Goal: Task Accomplishment & Management: Use online tool/utility

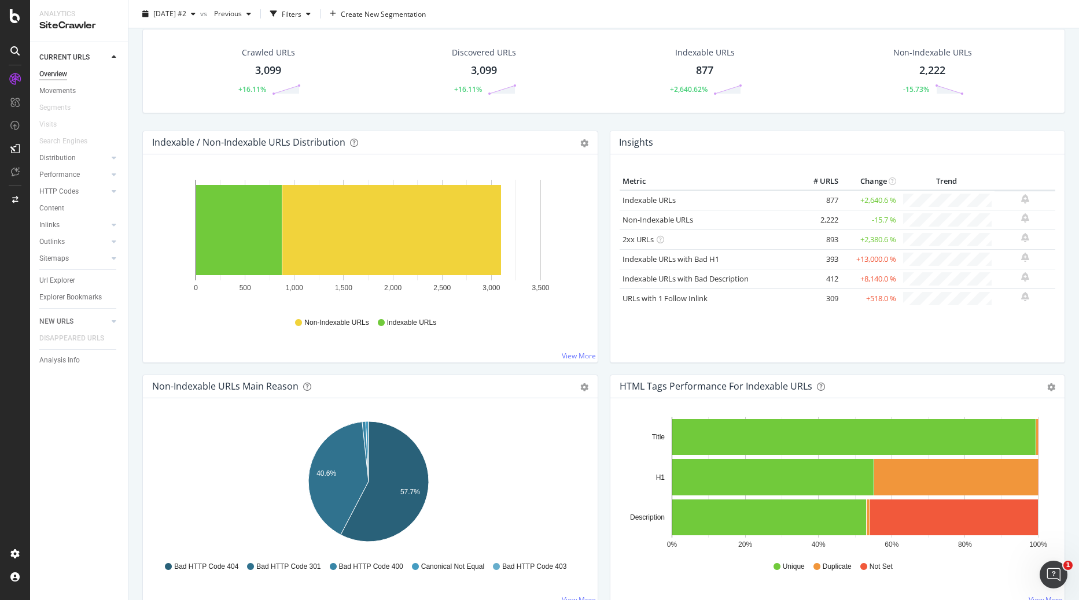
scroll to position [347, 0]
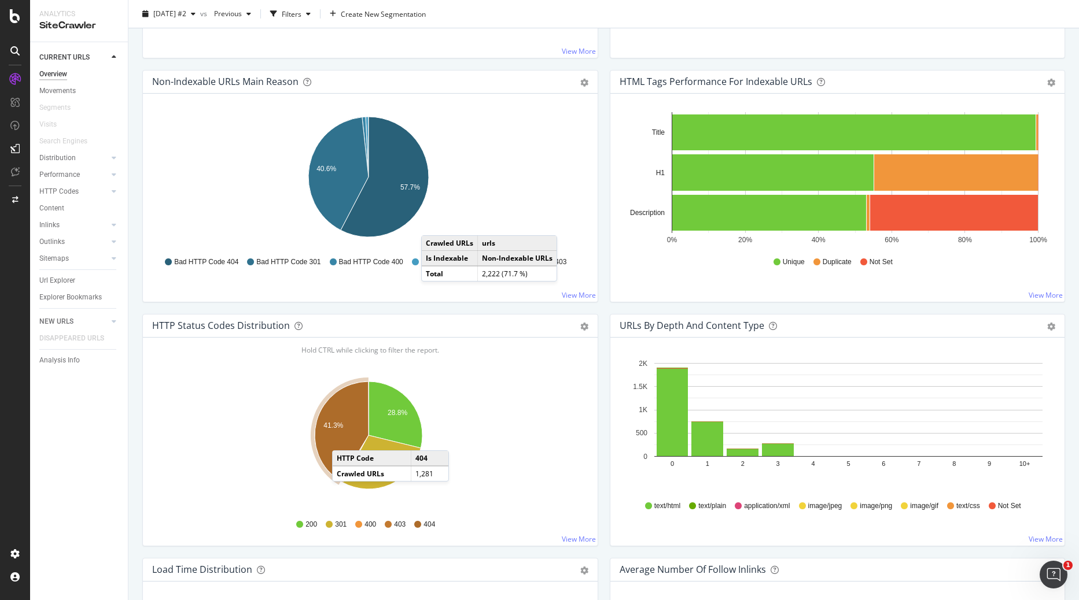
click at [344, 439] on icon "A chart." at bounding box center [342, 432] width 54 height 100
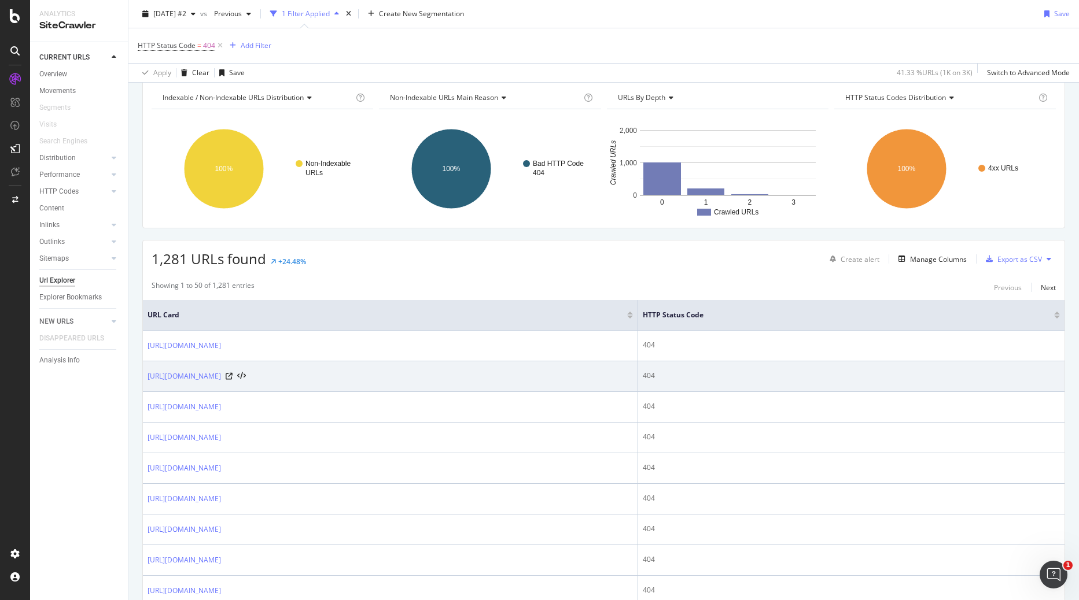
scroll to position [116, 0]
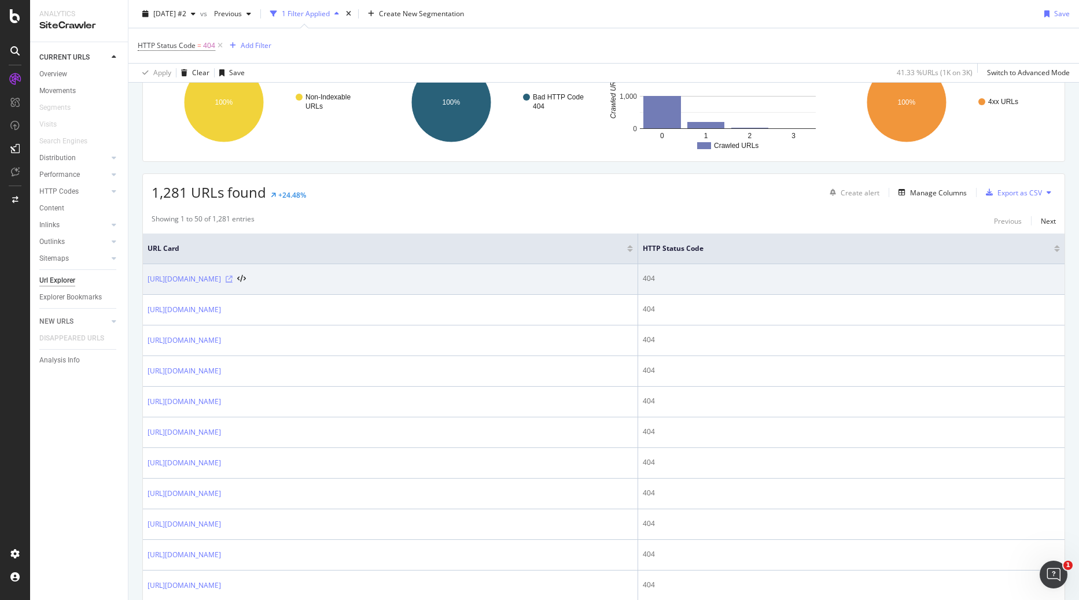
click at [233, 281] on icon at bounding box center [229, 279] width 7 height 7
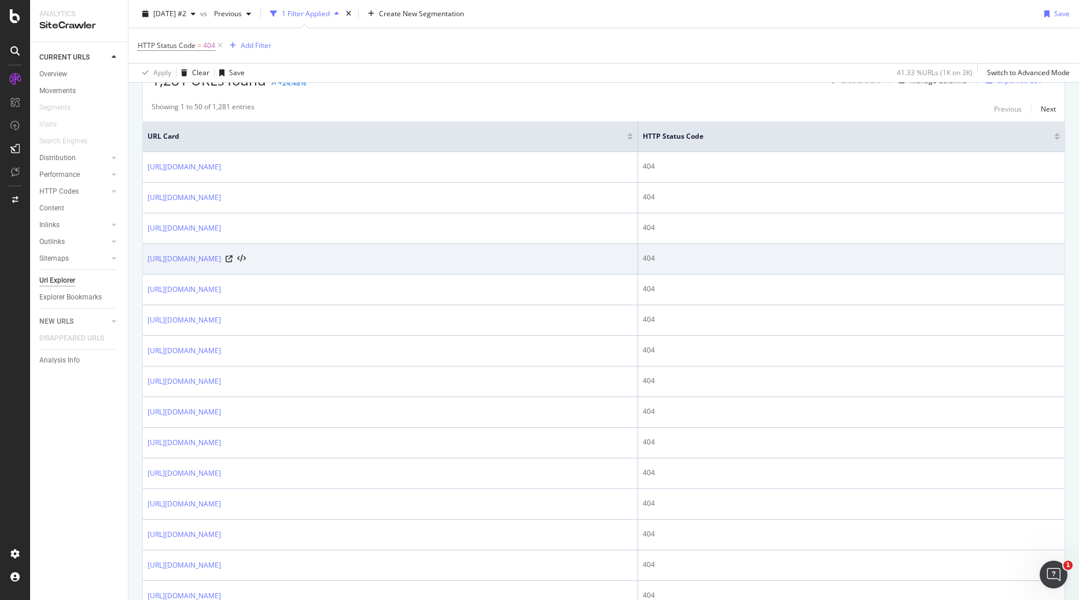
scroll to position [289, 0]
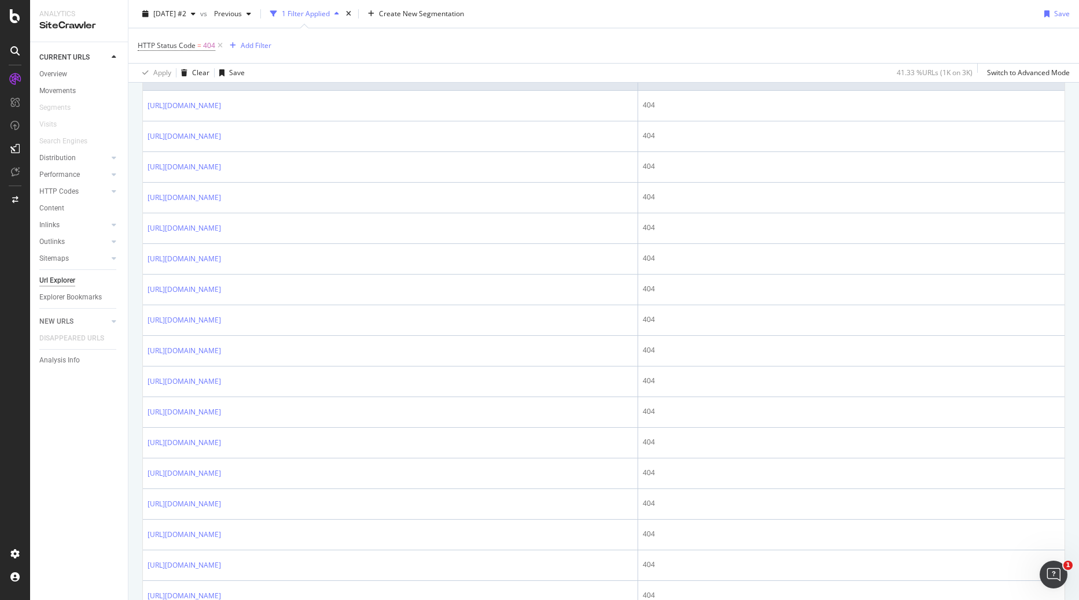
click at [753, 30] on div "HTTP Status Code = 404 Add Filter" at bounding box center [604, 45] width 932 height 35
click at [718, 23] on div "2025 Aug. 13th #2 vs Previous 1 Filter Applied Create New Segmentation Save" at bounding box center [603, 16] width 950 height 23
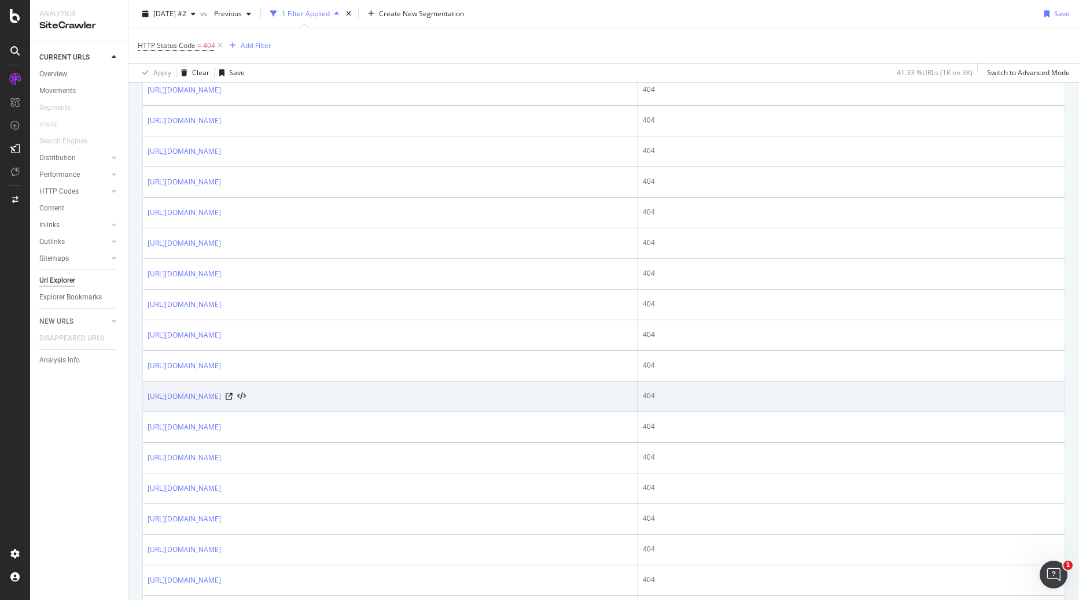
scroll to position [1157, 0]
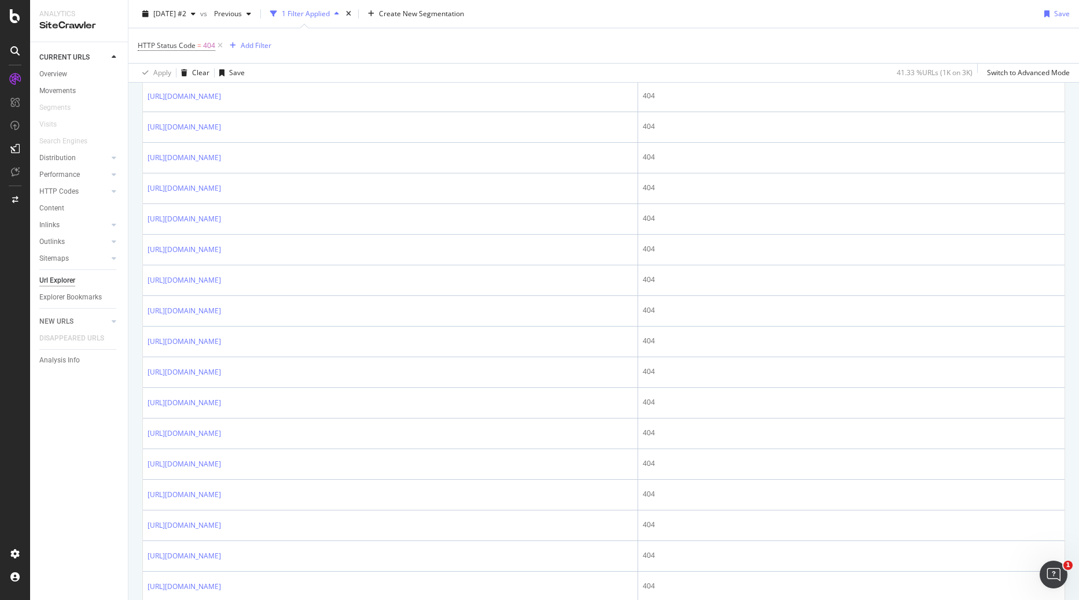
drag, startPoint x: 808, startPoint y: 29, endPoint x: 809, endPoint y: 7, distance: 22.0
click at [808, 29] on div "HTTP Status Code = 404 Add Filter" at bounding box center [604, 45] width 932 height 35
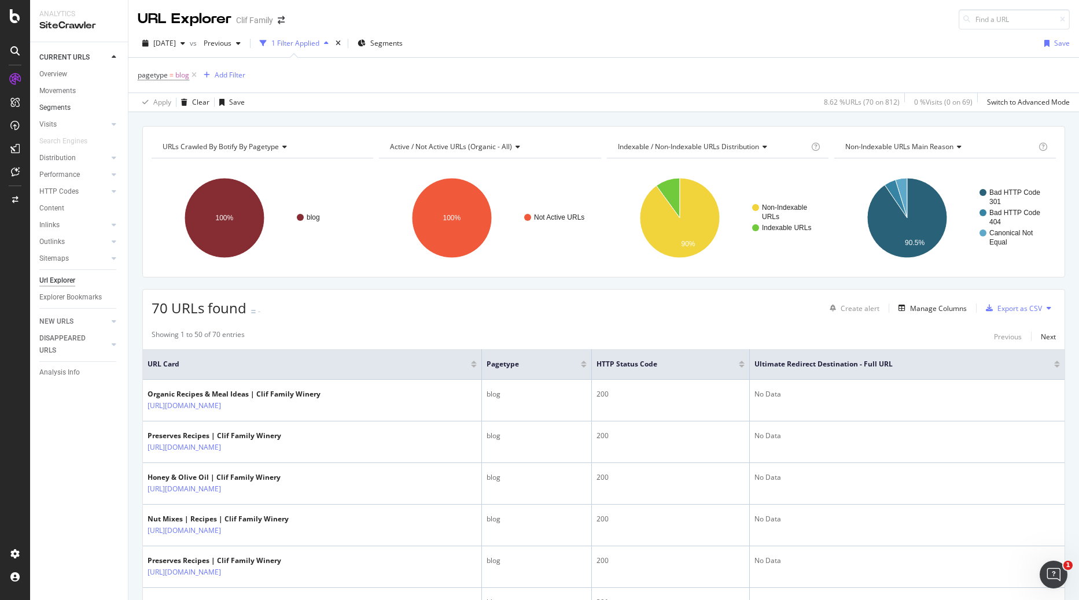
click at [76, 106] on link "Segments" at bounding box center [79, 108] width 80 height 12
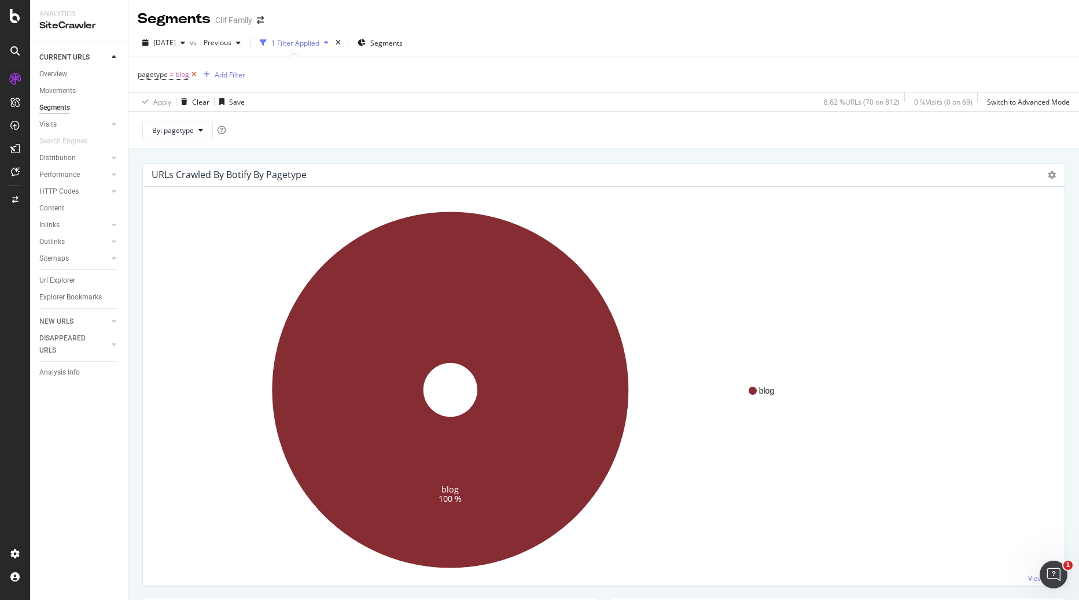
click at [191, 76] on icon at bounding box center [194, 75] width 10 height 12
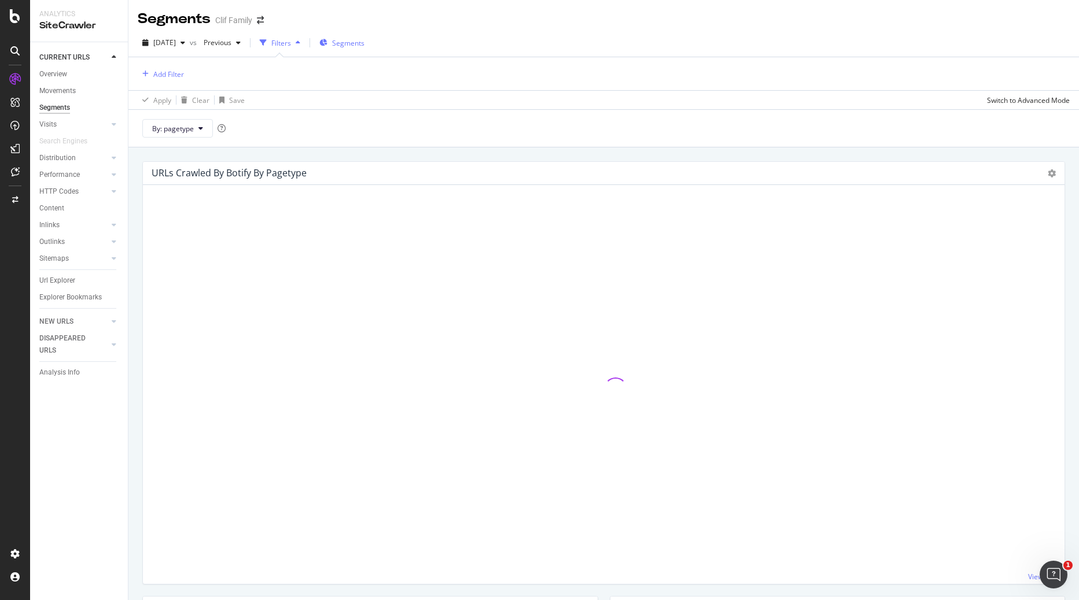
click at [364, 46] on span "Segments" at bounding box center [348, 43] width 32 height 10
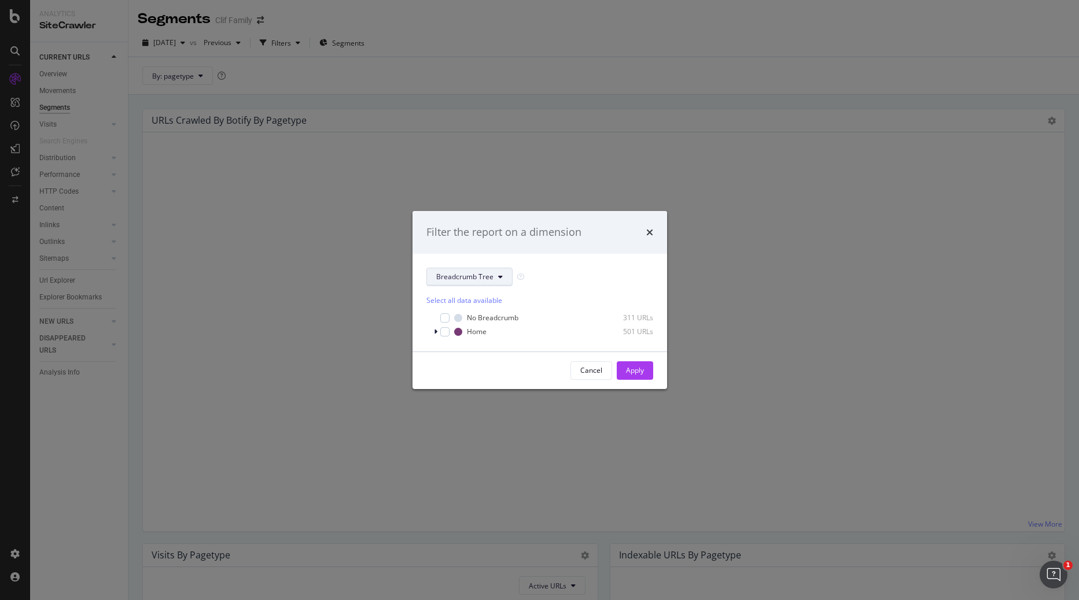
click at [468, 278] on span "Breadcrumb Tree" at bounding box center [464, 277] width 57 height 10
click at [459, 314] on span "pagetype" at bounding box center [473, 319] width 75 height 10
click at [533, 277] on link "Edit Segmentation" at bounding box center [519, 277] width 59 height 12
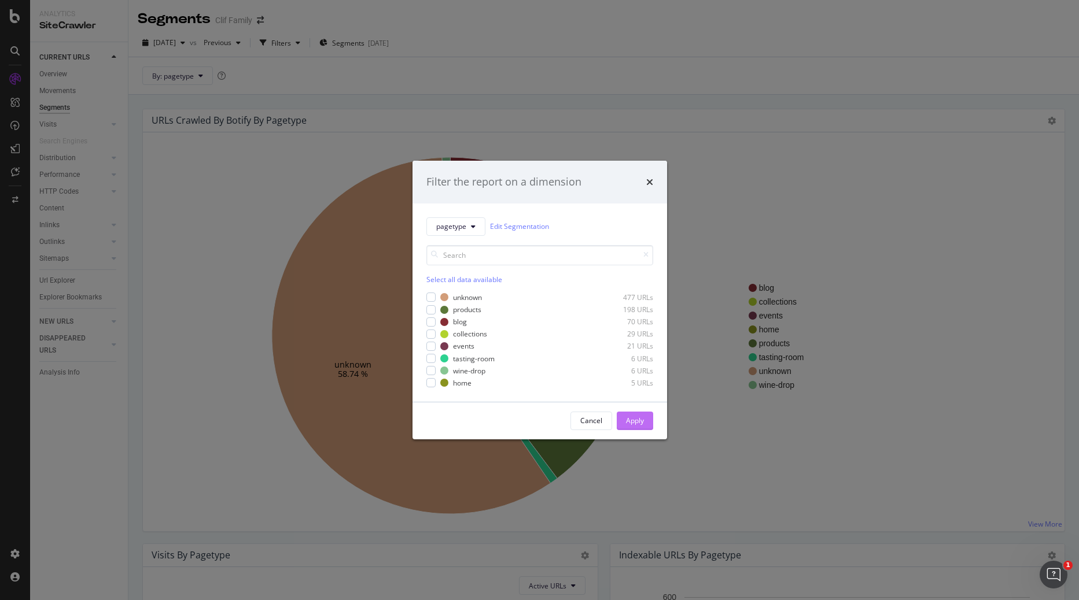
click at [630, 418] on div "Apply" at bounding box center [635, 421] width 18 height 10
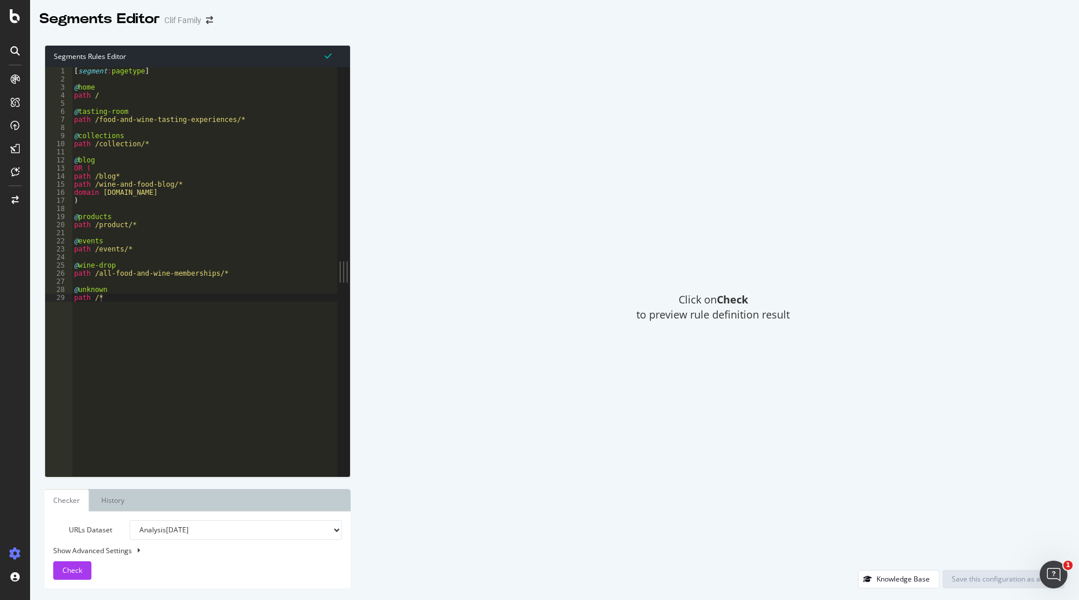
click at [182, 222] on div "[ segment : pagetype ] @ home path / @ tasting-room path /food-and-wine-tasting…" at bounding box center [205, 280] width 266 height 426
click at [172, 241] on div "[ segment : pagetype ] @ home path / @ tasting-room path /food-and-wine-tasting…" at bounding box center [205, 280] width 266 height 426
click at [170, 219] on div "[ segment : pagetype ] @ home path / @ tasting-room path /food-and-wine-tasting…" at bounding box center [205, 280] width 266 height 426
click at [163, 227] on div "[ segment : pagetype ] @ home path / @ tasting-room path /food-and-wine-tasting…" at bounding box center [205, 280] width 266 height 426
click at [157, 162] on div "[ segment : pagetype ] @ home path / @ tasting-room path /food-and-wine-tasting…" at bounding box center [205, 280] width 266 height 426
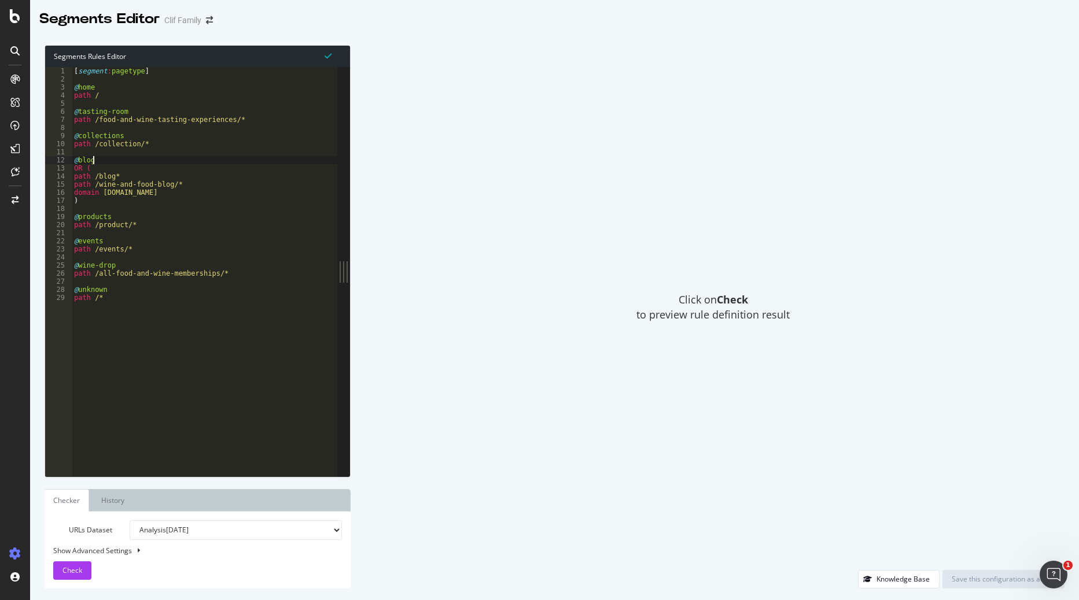
type textarea "@blog"
click at [160, 150] on div "[ segment : pagetype ] @ home path / @ tasting-room path /food-and-wine-tasting…" at bounding box center [205, 280] width 266 height 426
click at [138, 226] on div "[ segment : pagetype ] @ home path / @ tasting-room path /food-and-wine-tasting…" at bounding box center [205, 280] width 266 height 426
click at [152, 145] on div "[ segment : pagetype ] @ home path / @ tasting-room path /food-and-wine-tasting…" at bounding box center [205, 280] width 266 height 426
type textarea "path /collection/*"
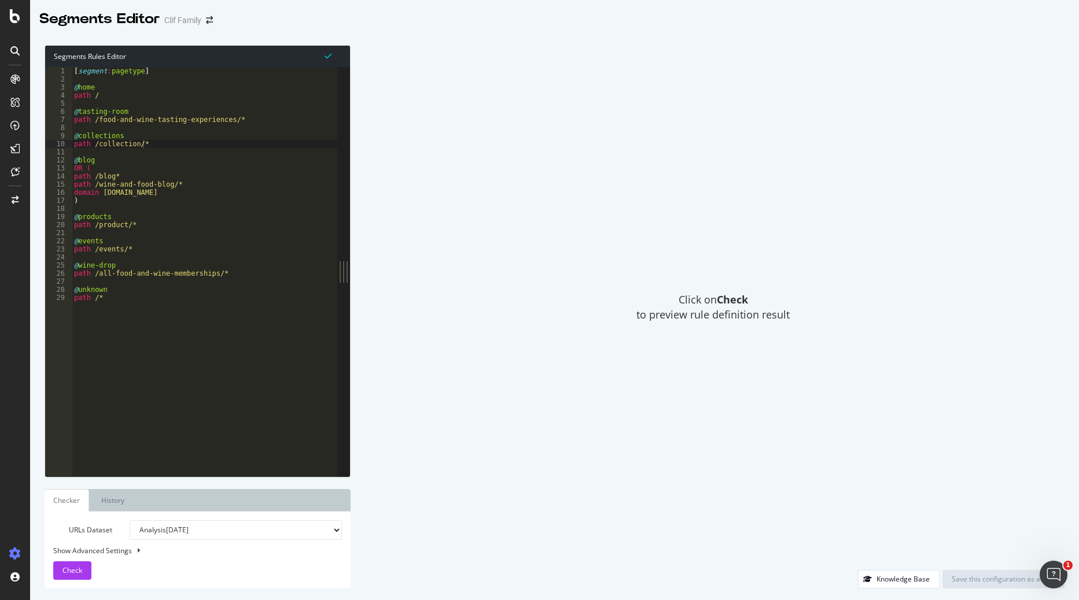
click at [868, 245] on div "Click on Check to preview rule definition result" at bounding box center [713, 307] width 702 height 525
click at [75, 571] on span "Check" at bounding box center [72, 571] width 20 height 10
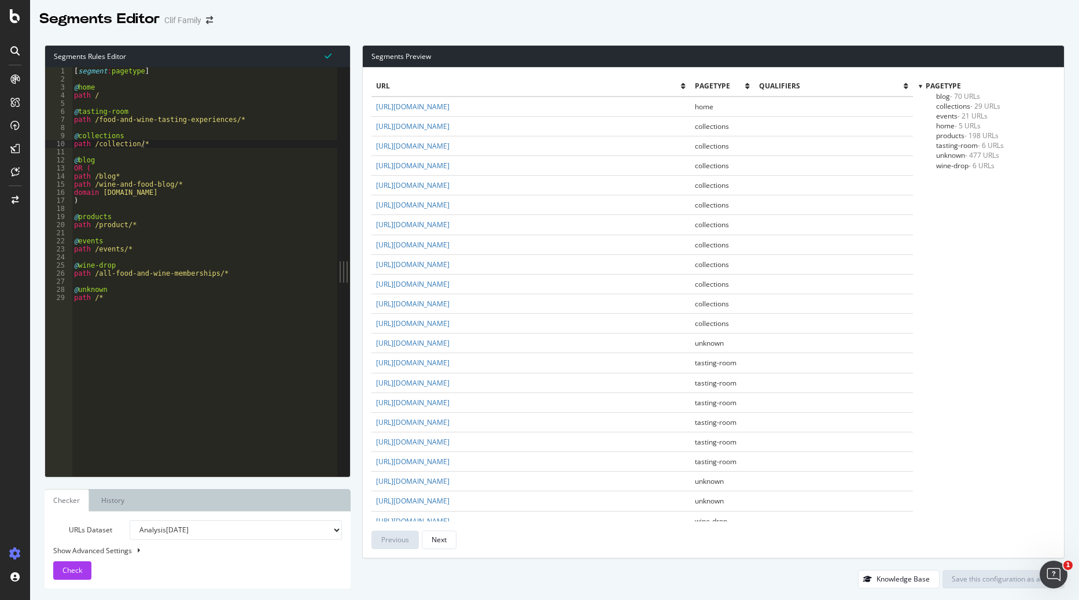
click at [956, 136] on span "products - 198 URLs" at bounding box center [967, 136] width 62 height 10
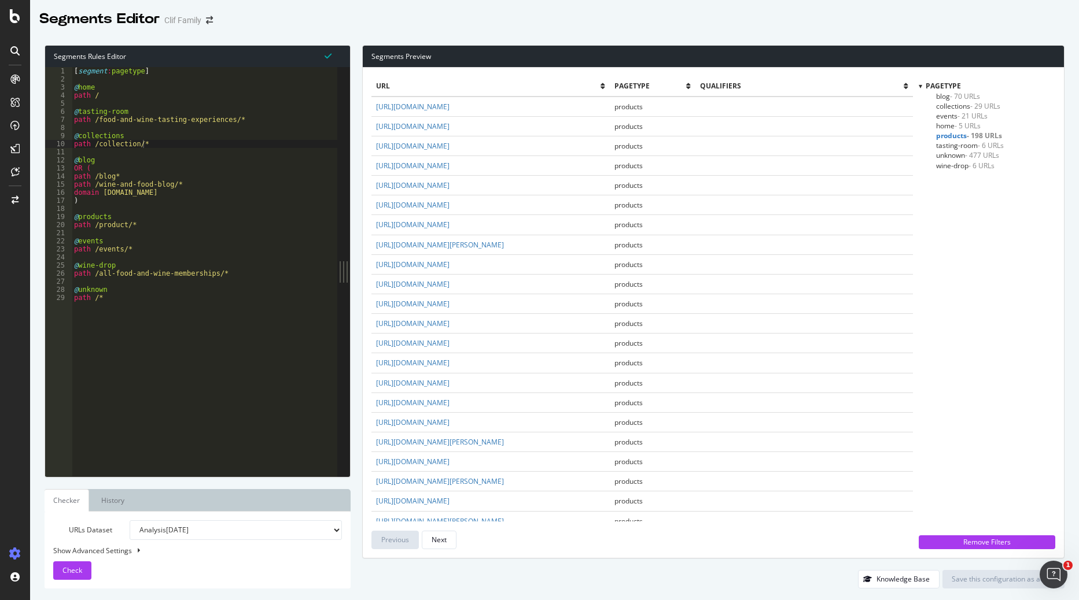
click at [947, 150] on span "tasting-room - 6 URLs" at bounding box center [970, 146] width 68 height 10
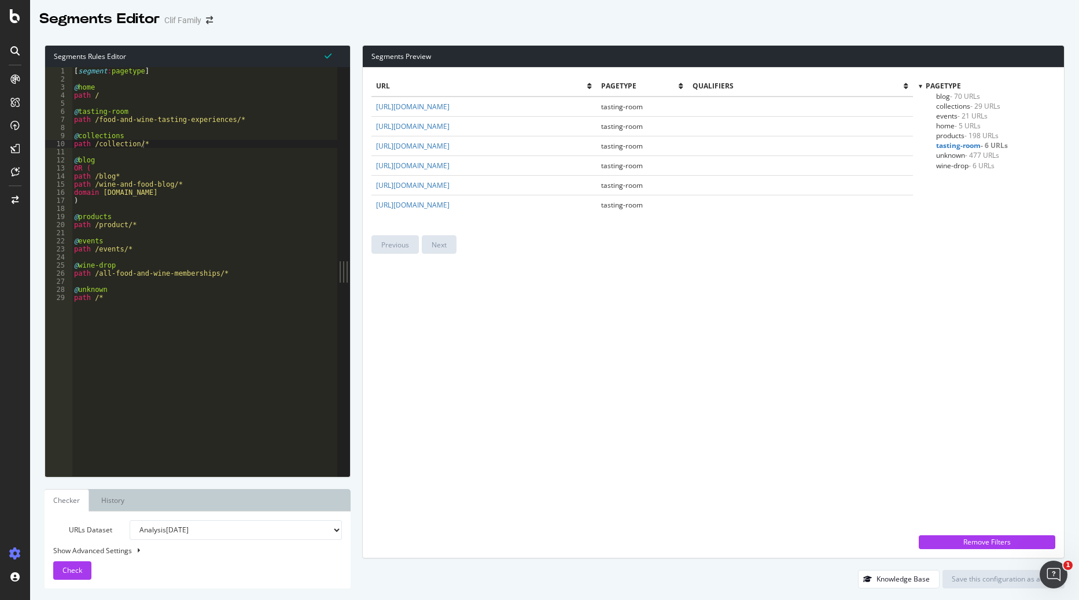
click at [939, 123] on span "home - 5 URLs" at bounding box center [958, 126] width 45 height 10
click at [947, 109] on span "collections - 29 URLs" at bounding box center [968, 106] width 64 height 10
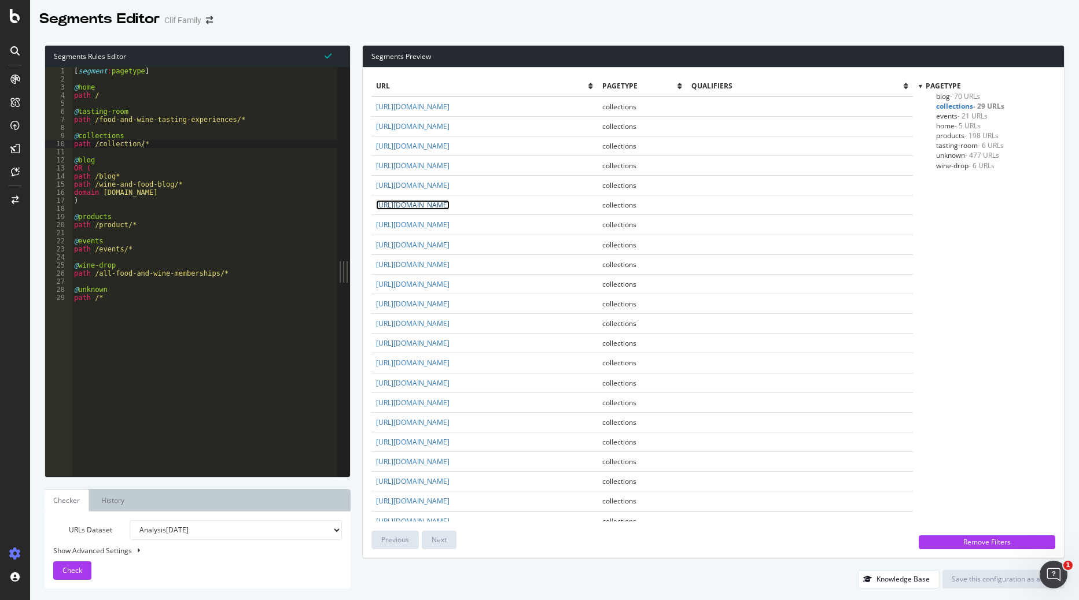
click at [449, 210] on link "https://www.cliffamily.com/collection/preserves" at bounding box center [412, 205] width 73 height 10
click at [954, 138] on span "products - 198 URLs" at bounding box center [967, 136] width 62 height 10
click at [455, 270] on td "https://www.cliffamily.com/product/organic-tamari-glazed-mixed-nuts" at bounding box center [490, 265] width 238 height 20
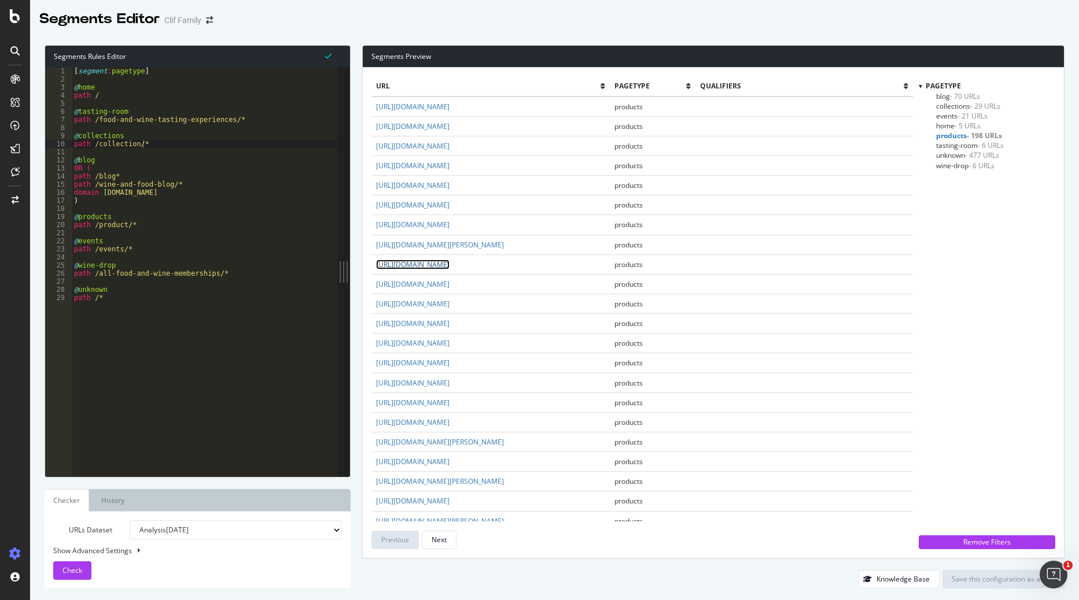
click at [449, 267] on link "https://www.cliffamily.com/product/organic-tamari-glazed-mixed-nuts" at bounding box center [412, 265] width 73 height 10
click at [449, 144] on link "https://www.cliffamily.com/product/napa-valley-happy-hour" at bounding box center [412, 146] width 73 height 10
click at [449, 424] on link "https://www.cliffamily.com/product/2022-garys-improv-zinfandel" at bounding box center [412, 423] width 73 height 10
